Goal: Obtain resource: Download file/media

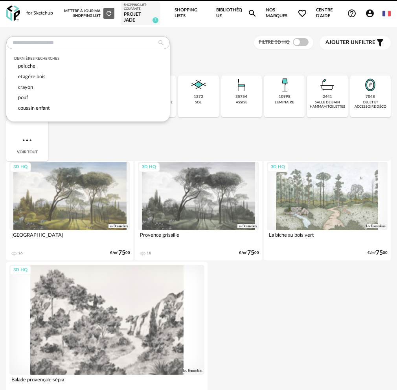
click at [104, 38] on input "text" at bounding box center [87, 43] width 163 height 13
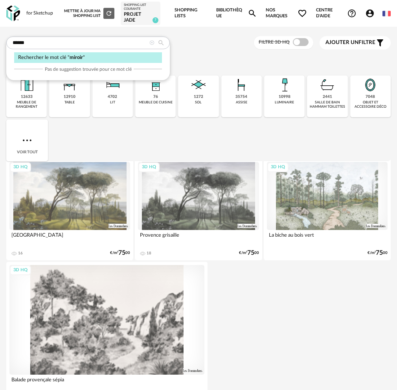
type input "******"
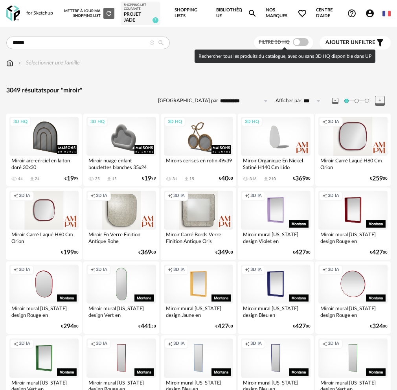
click at [304, 43] on span at bounding box center [301, 42] width 16 height 8
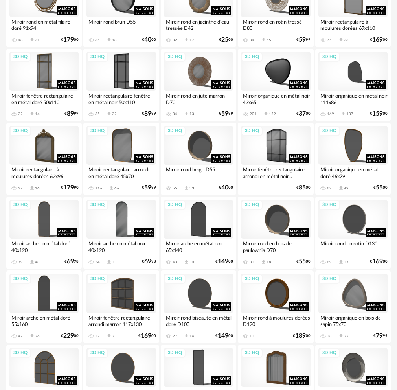
scroll to position [1251, 0]
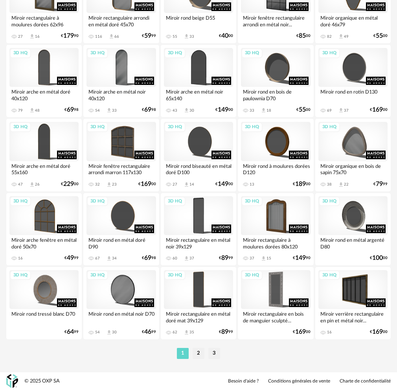
click at [205, 355] on ul "1 2 3" at bounding box center [198, 353] width 47 height 11
click at [198, 355] on li "2" at bounding box center [198, 353] width 12 height 11
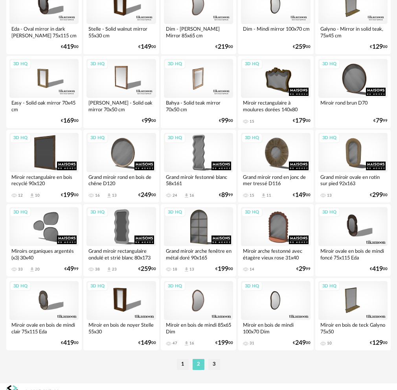
scroll to position [1251, 0]
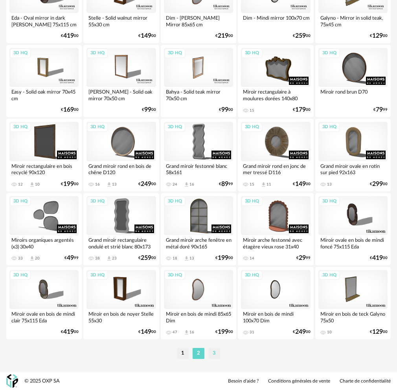
click at [212, 353] on li "3" at bounding box center [214, 353] width 12 height 11
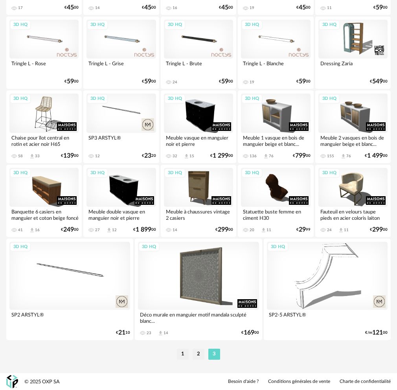
scroll to position [541, 0]
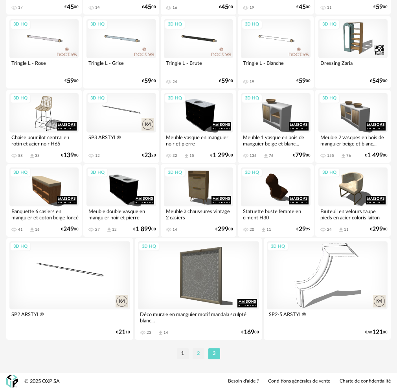
click at [195, 355] on li "2" at bounding box center [198, 353] width 12 height 11
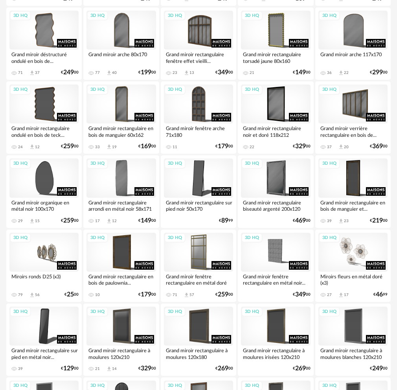
scroll to position [628, 0]
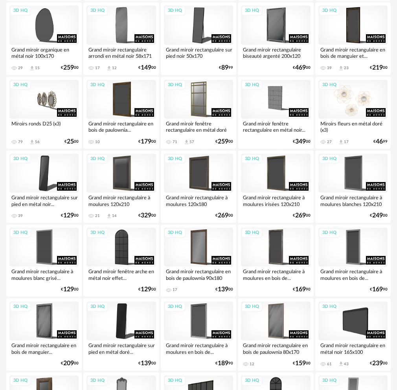
click at [337, 97] on div "3D HQ" at bounding box center [352, 99] width 69 height 39
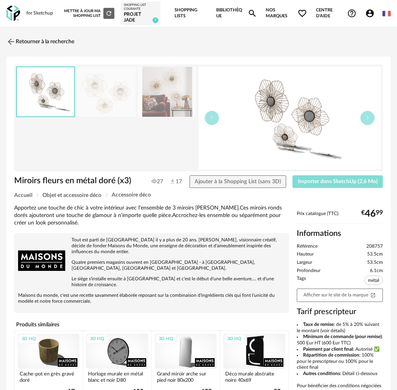
click at [319, 185] on button "Importer dans SketchUp (2,6 Mo)" at bounding box center [337, 181] width 90 height 13
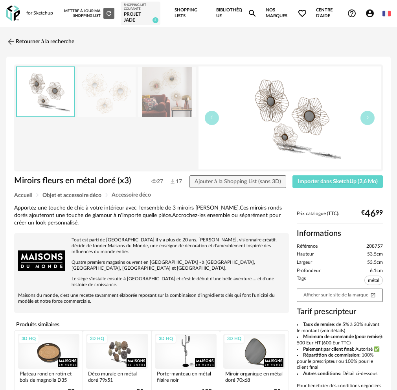
click at [12, 14] on img at bounding box center [13, 13] width 14 height 16
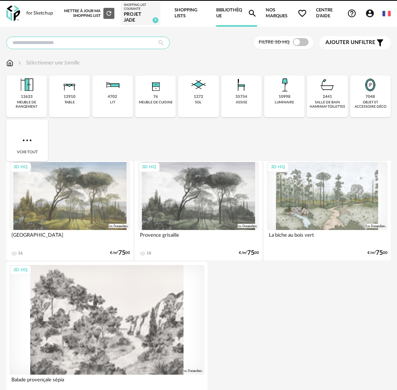
click at [42, 39] on input "text" at bounding box center [87, 43] width 163 height 13
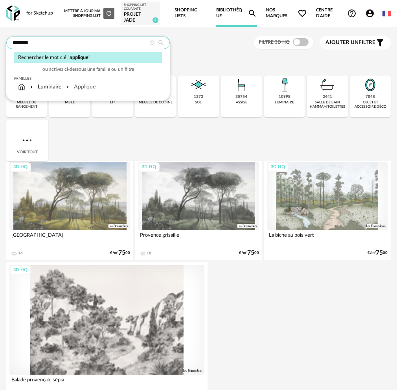
type input "********"
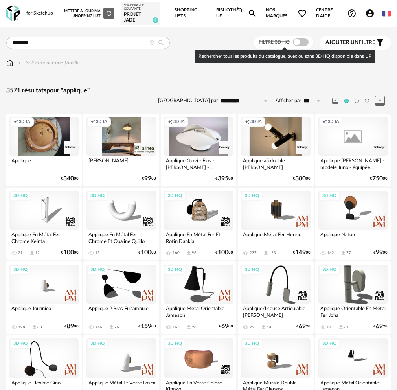
click at [309, 45] on div "Filtre 3D HQ" at bounding box center [283, 42] width 59 height 13
click at [300, 44] on span at bounding box center [301, 42] width 16 height 8
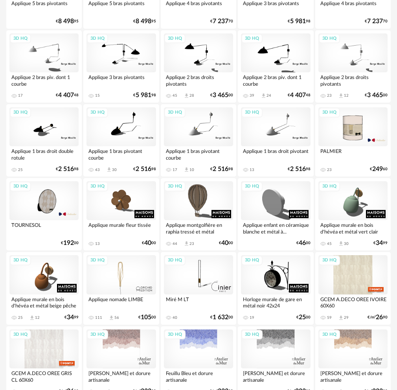
scroll to position [1139, 0]
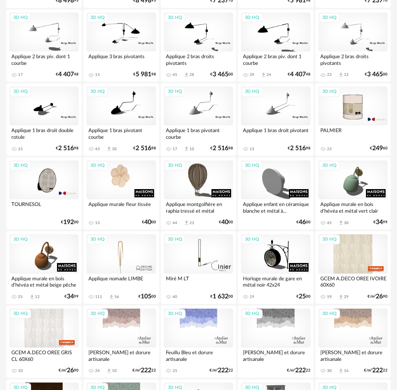
click at [121, 178] on div "3D HQ" at bounding box center [120, 179] width 69 height 39
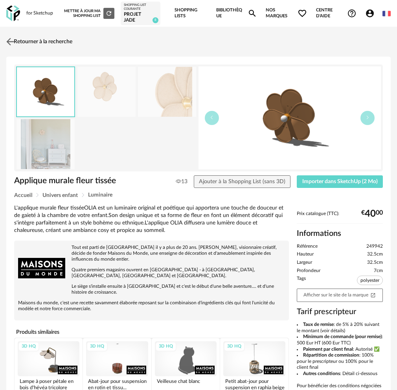
click at [23, 38] on link "Retourner à la recherche" at bounding box center [38, 41] width 68 height 17
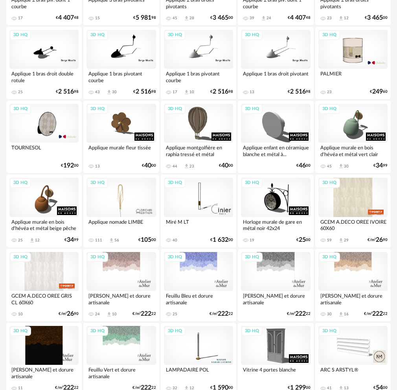
scroll to position [1251, 0]
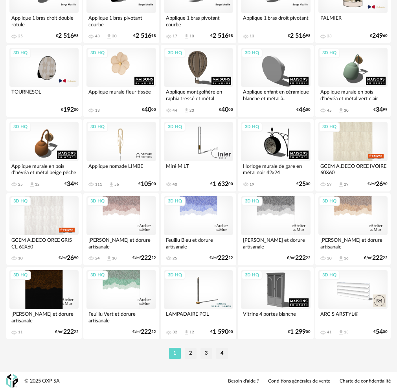
click at [108, 69] on div "3D HQ" at bounding box center [120, 67] width 69 height 39
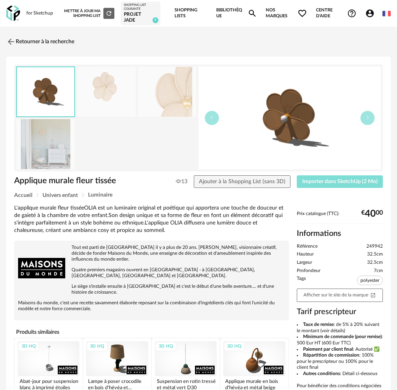
click at [321, 180] on span "Importer dans SketchUp (2 Mo)" at bounding box center [339, 181] width 75 height 5
click at [36, 41] on link "Retourner à la recherche" at bounding box center [38, 41] width 68 height 17
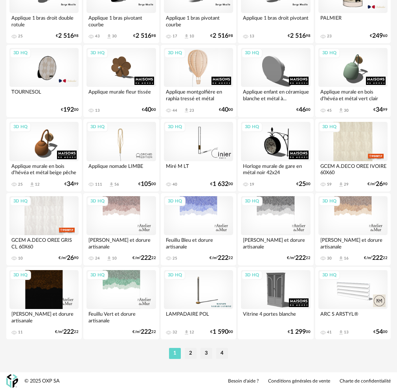
click at [196, 71] on div "3D HQ" at bounding box center [198, 67] width 69 height 39
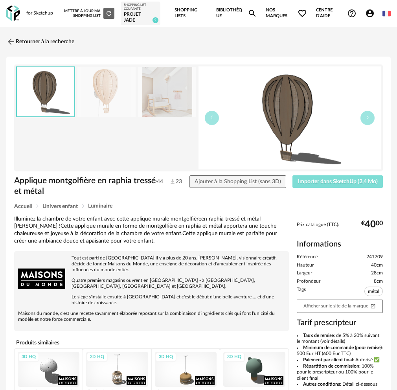
click at [317, 181] on span "Importer dans SketchUp (2,4 Mo)" at bounding box center [338, 181] width 80 height 5
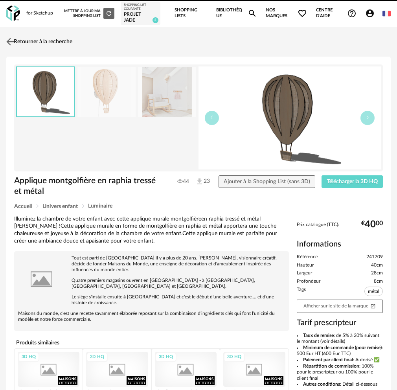
click at [25, 35] on link "Retourner à la recherche" at bounding box center [38, 41] width 68 height 17
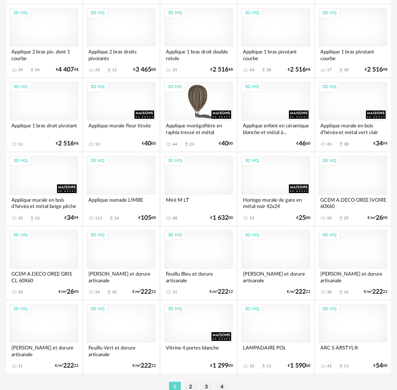
scroll to position [1251, 0]
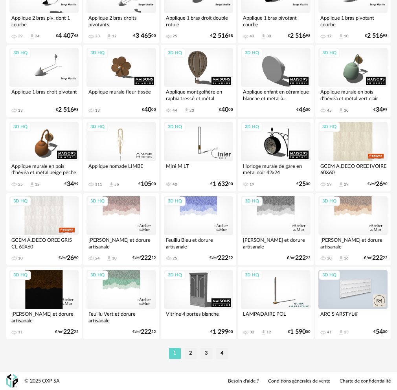
click at [344, 287] on div "3D HQ" at bounding box center [352, 289] width 69 height 39
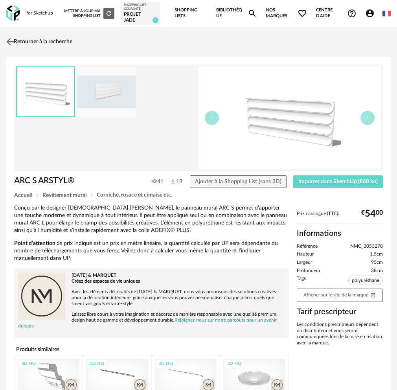
click at [27, 42] on link "Retourner à la recherche" at bounding box center [38, 41] width 68 height 17
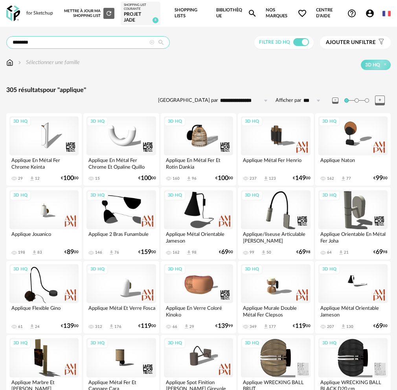
click at [49, 45] on input "********" at bounding box center [87, 42] width 163 height 13
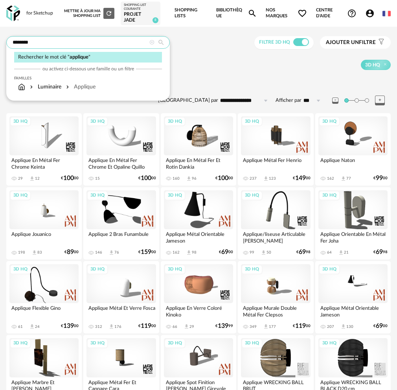
drag, startPoint x: 49, startPoint y: 45, endPoint x: -15, endPoint y: 49, distance: 64.2
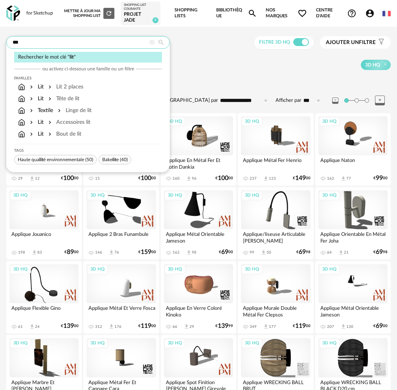
type input "***"
type input "**********"
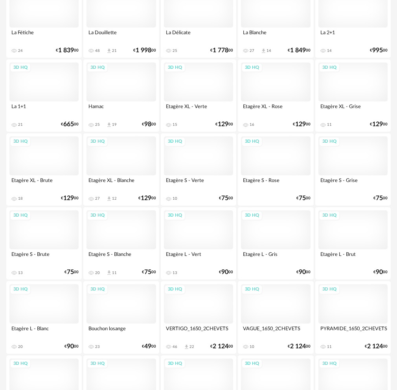
scroll to position [1251, 0]
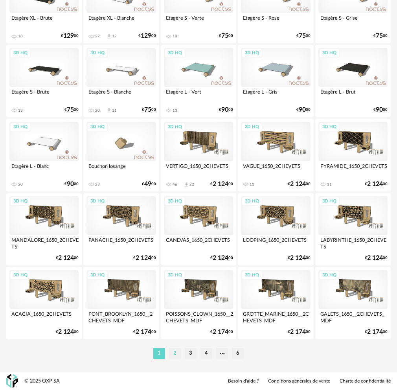
click at [178, 355] on li "2" at bounding box center [175, 353] width 12 height 11
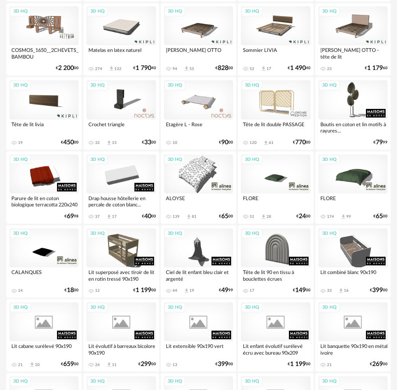
scroll to position [314, 0]
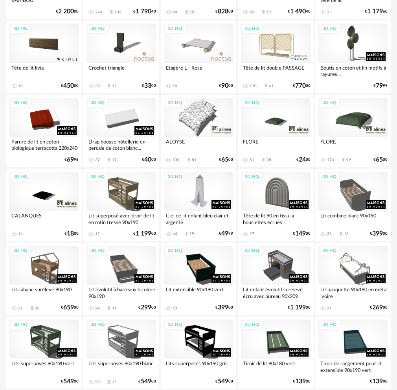
drag, startPoint x: 270, startPoint y: 194, endPoint x: 196, endPoint y: 210, distance: 75.5
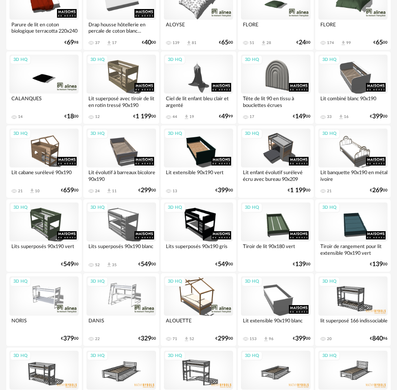
scroll to position [432, 0]
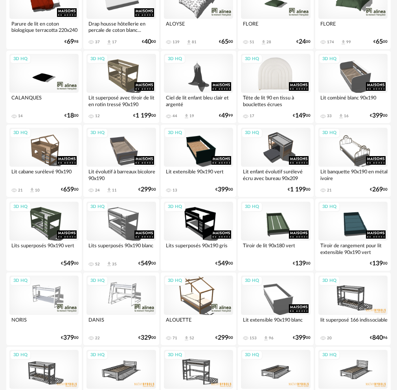
click at [273, 71] on div "3D HQ" at bounding box center [275, 73] width 69 height 39
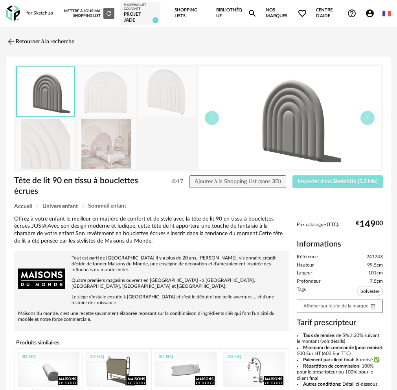
click at [312, 180] on span "Importer dans SketchUp (5,2 Mo)" at bounding box center [338, 181] width 80 height 5
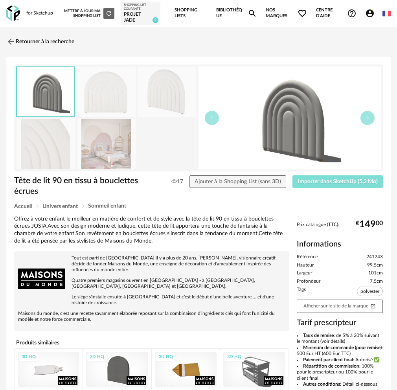
click at [339, 185] on button "Importer dans SketchUp (5,2 Mo)" at bounding box center [337, 181] width 90 height 13
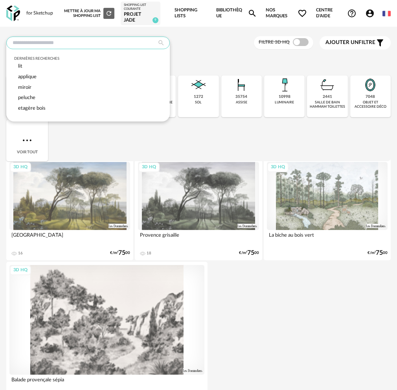
click at [29, 43] on input "text" at bounding box center [87, 43] width 163 height 13
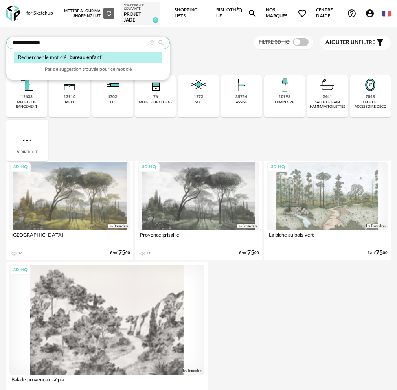
type input "**********"
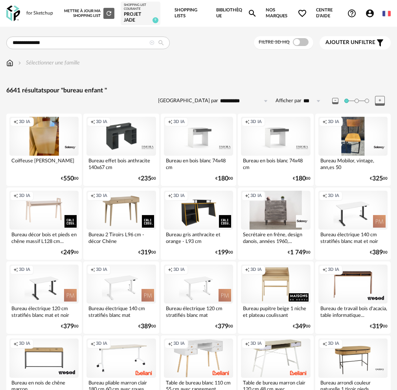
click at [301, 41] on span at bounding box center [301, 42] width 16 height 8
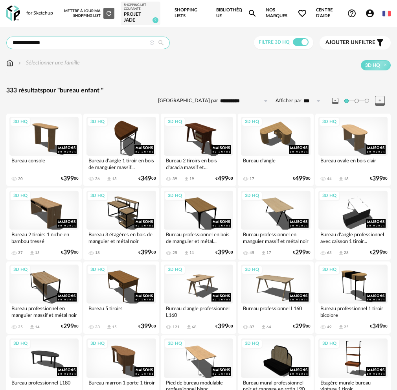
click at [51, 40] on input "**********" at bounding box center [87, 43] width 163 height 13
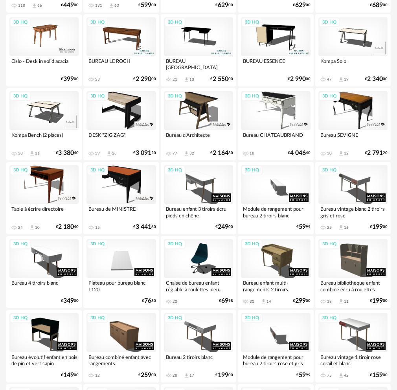
scroll to position [1251, 0]
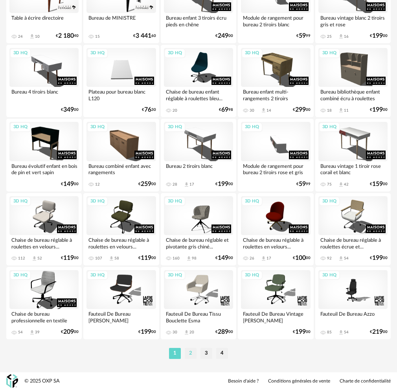
click at [191, 354] on li "2" at bounding box center [191, 353] width 12 height 11
type input "**********"
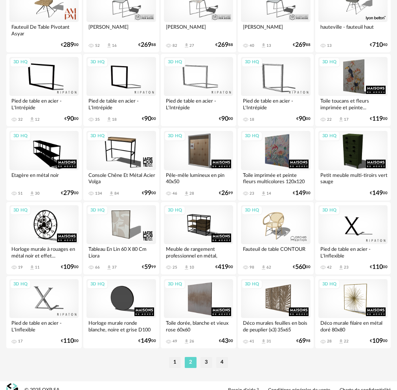
scroll to position [1251, 0]
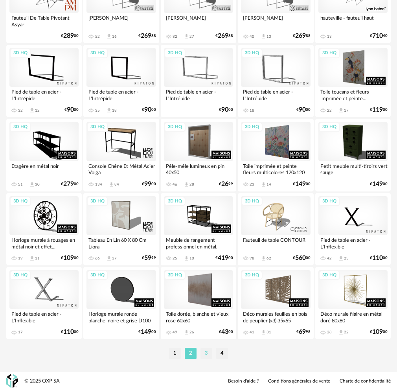
click at [206, 355] on li "3" at bounding box center [206, 353] width 12 height 11
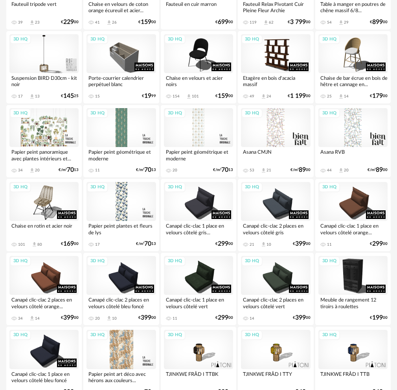
scroll to position [1251, 0]
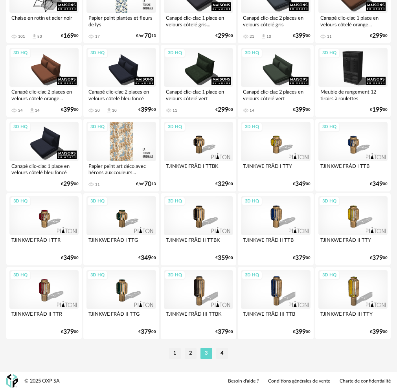
click at [225, 359] on div "1 2 3 4" at bounding box center [198, 353] width 384 height 13
click at [223, 351] on li "4" at bounding box center [222, 353] width 12 height 11
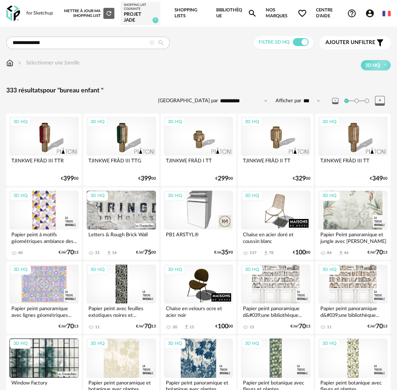
click at [14, 11] on img at bounding box center [13, 13] width 14 height 16
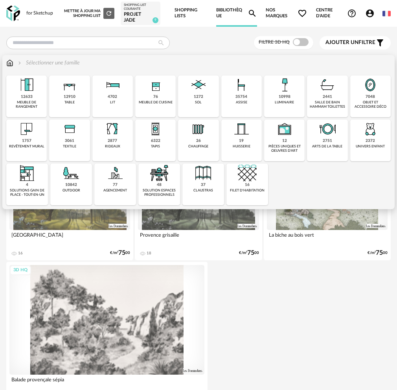
click at [355, 145] on div "univers enfant" at bounding box center [369, 146] width 29 height 4
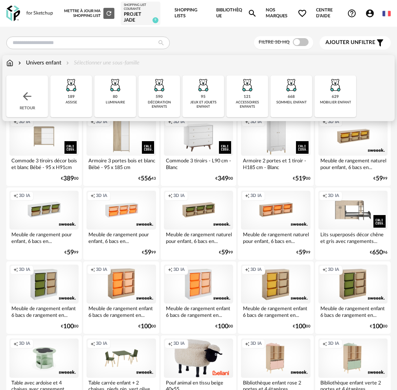
click at [326, 93] on img at bounding box center [335, 84] width 19 height 19
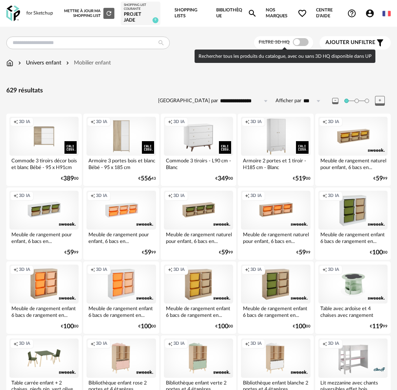
click at [298, 42] on span at bounding box center [301, 42] width 16 height 8
